Goal: Task Accomplishment & Management: Manage account settings

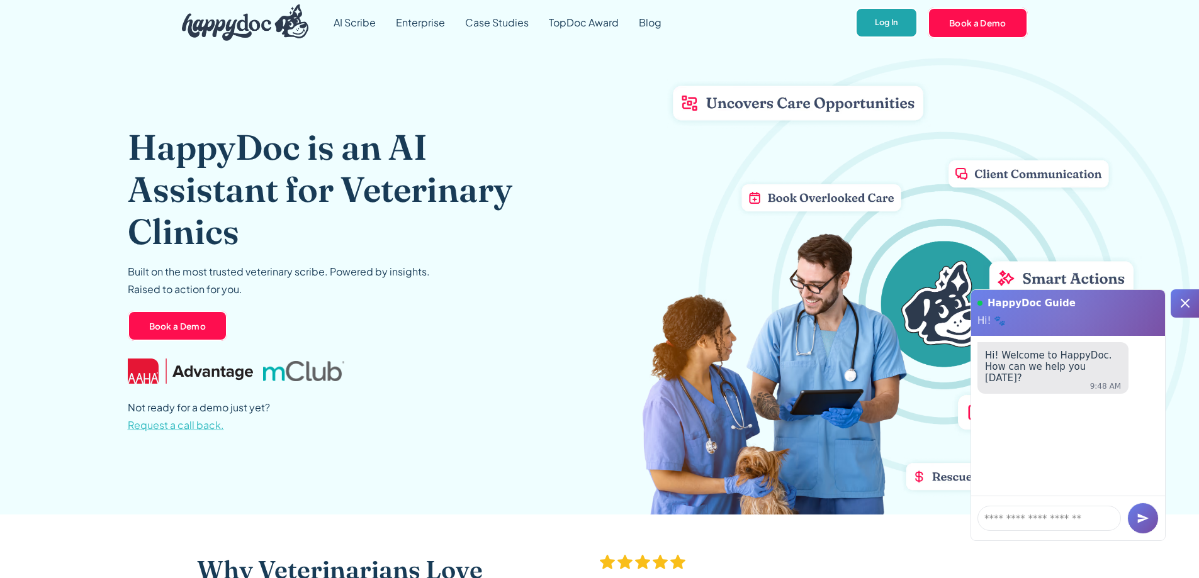
click at [889, 9] on link "Log In" at bounding box center [886, 23] width 62 height 31
